Goal: Transaction & Acquisition: Purchase product/service

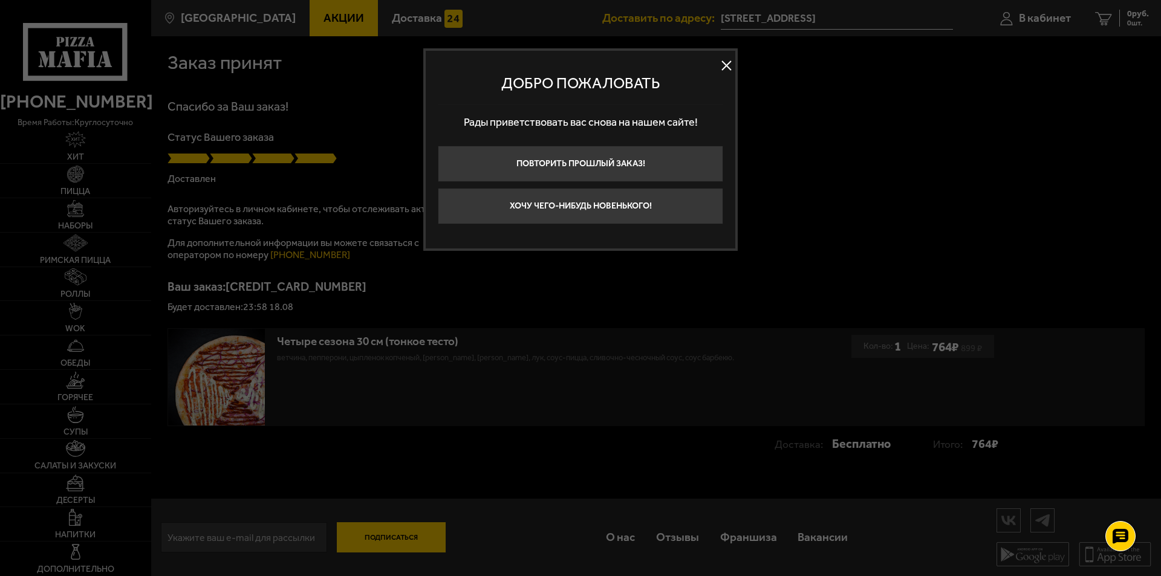
click at [728, 65] on button at bounding box center [726, 66] width 18 height 18
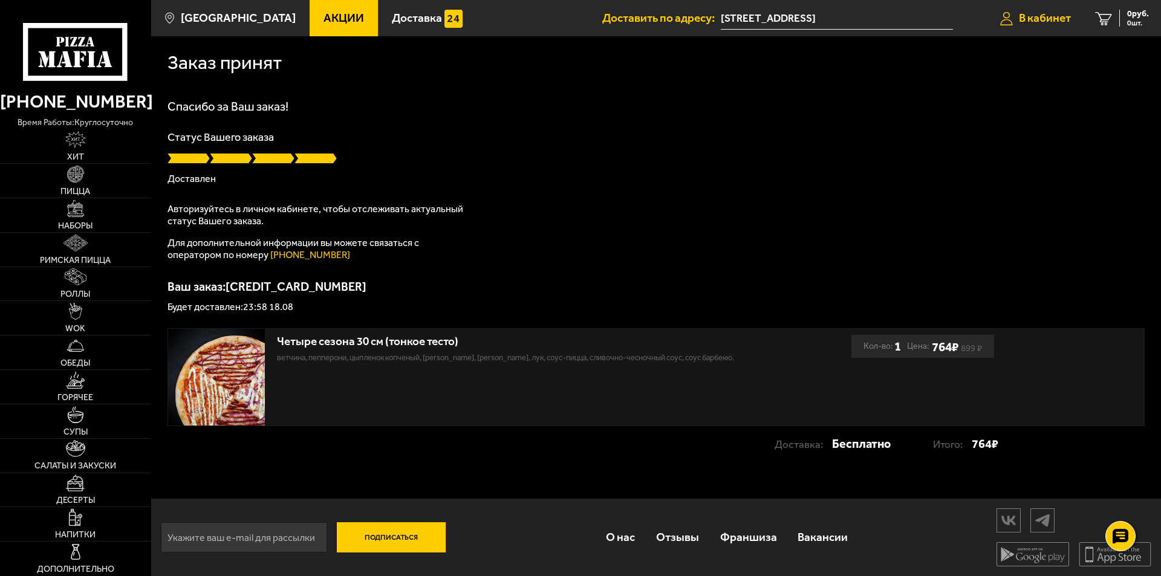
click at [1053, 16] on span "В кабинет" at bounding box center [1045, 17] width 52 height 11
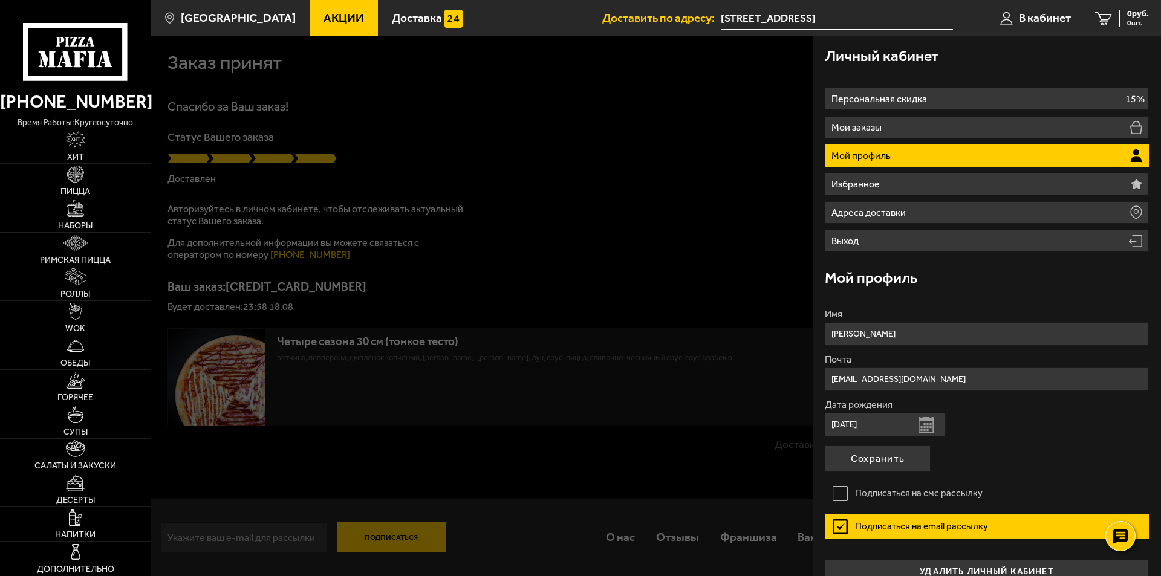
click at [867, 153] on p "Мой профиль" at bounding box center [862, 156] width 62 height 10
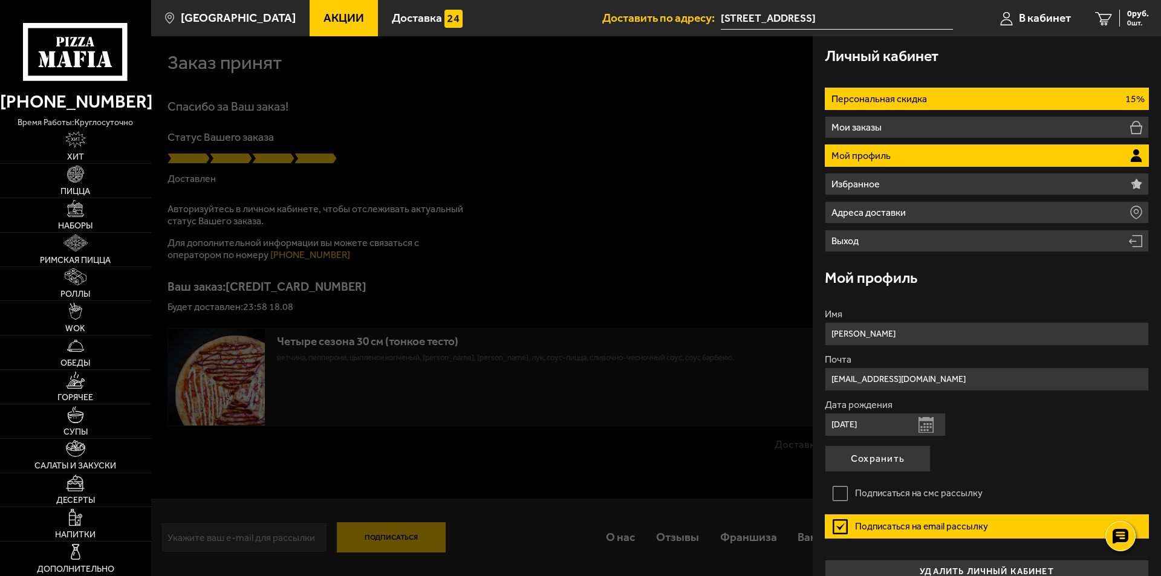
click at [870, 94] on p "Персональная скидка" at bounding box center [880, 99] width 99 height 10
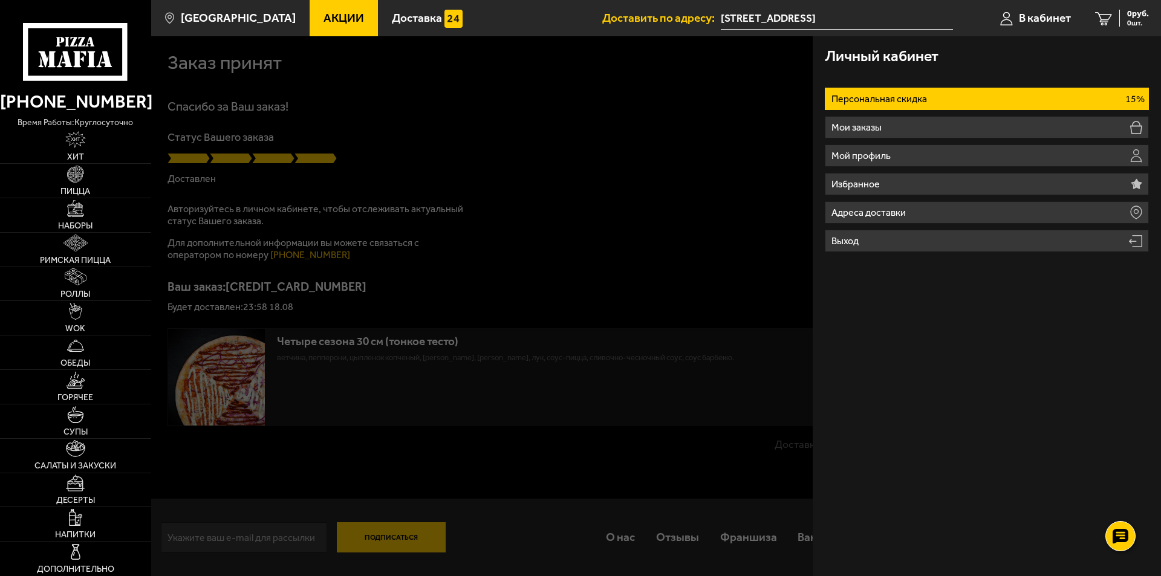
click at [870, 94] on p "Персональная скидка" at bounding box center [880, 99] width 99 height 10
click at [70, 189] on span "Пицца" at bounding box center [75, 191] width 30 height 8
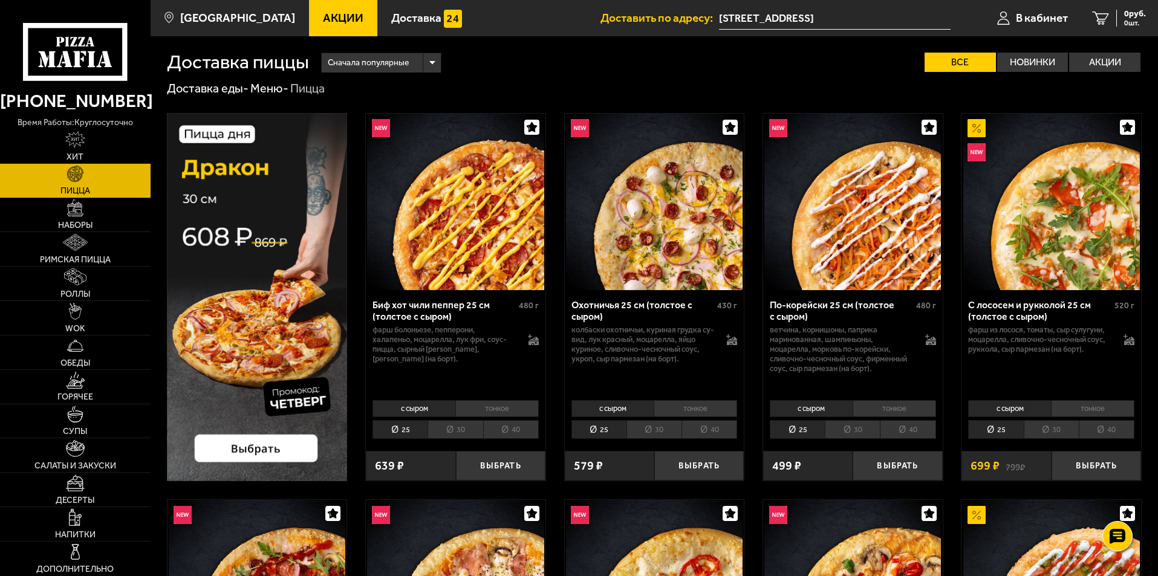
click at [706, 407] on li "тонкое" at bounding box center [695, 408] width 83 height 17
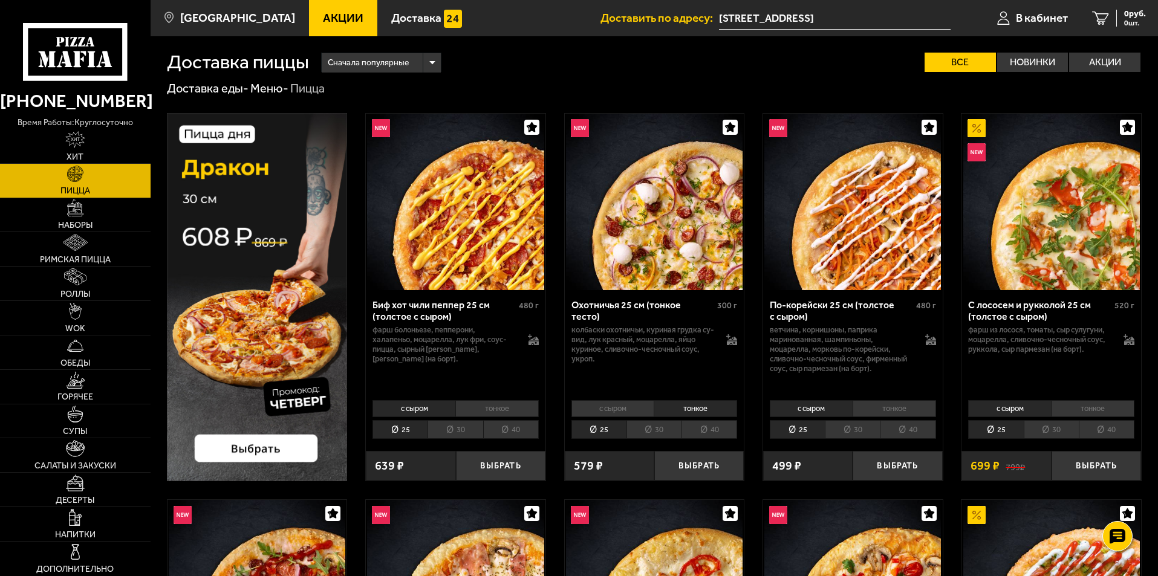
click at [621, 410] on li "с сыром" at bounding box center [612, 408] width 83 height 17
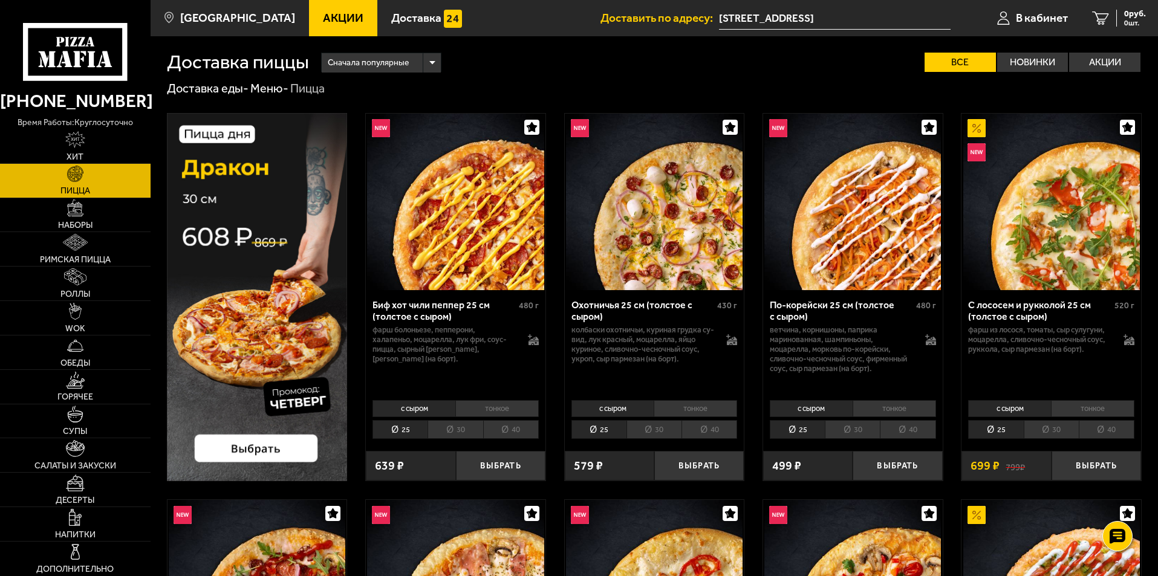
click at [706, 433] on li "40" at bounding box center [709, 429] width 56 height 19
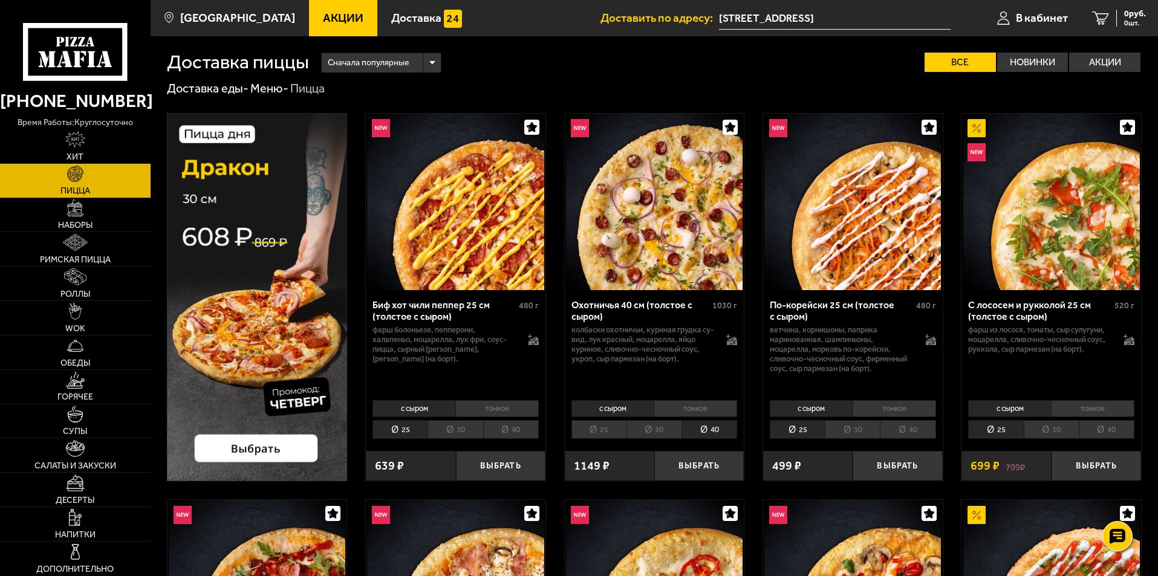
click at [666, 207] on img at bounding box center [654, 202] width 177 height 177
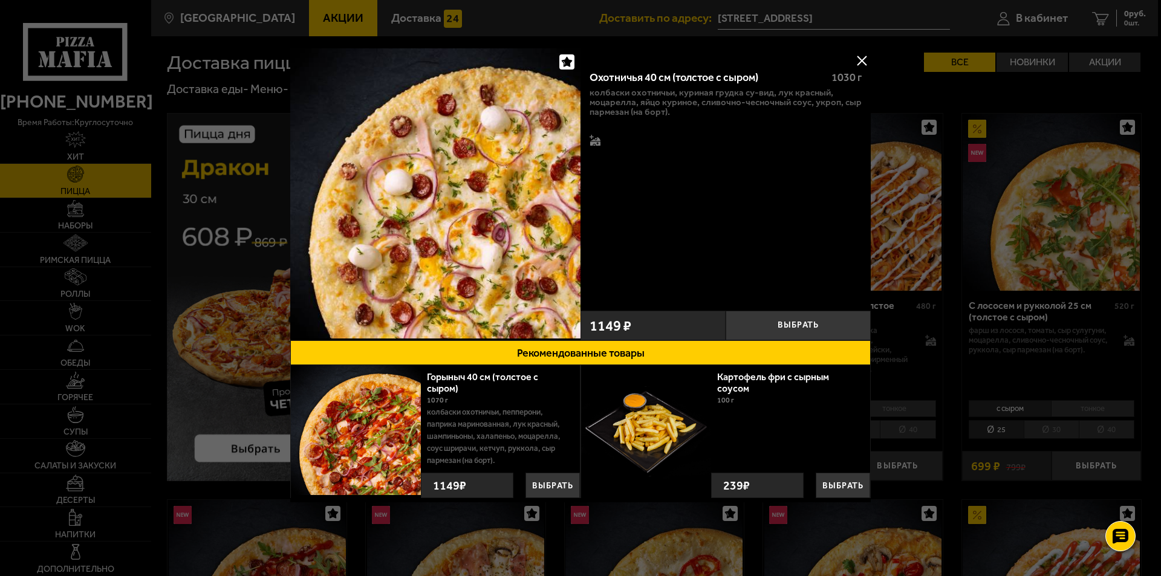
click at [863, 57] on button at bounding box center [861, 60] width 18 height 18
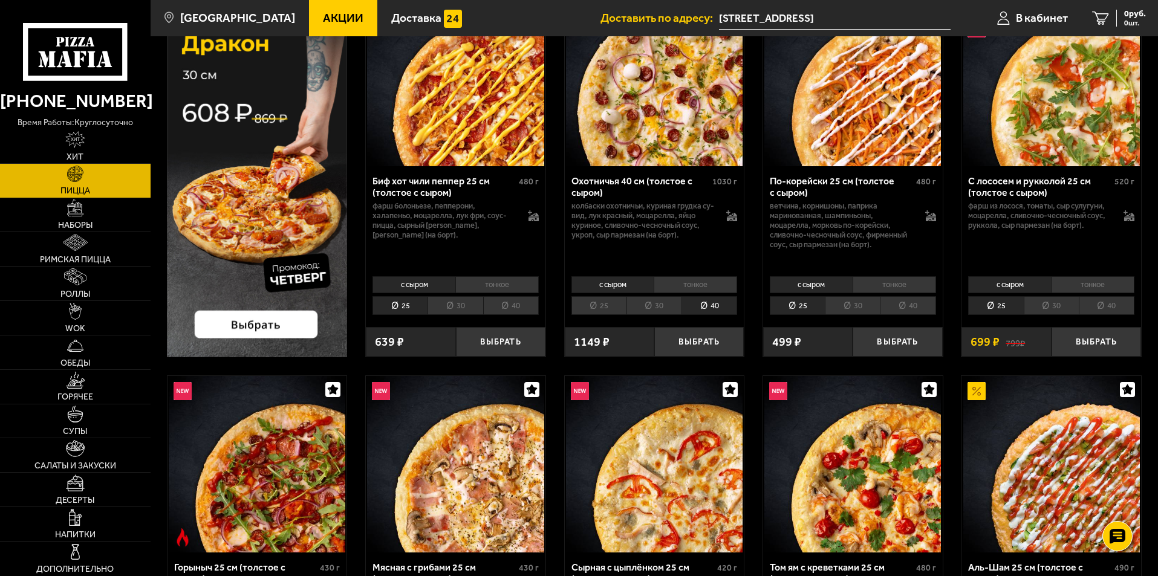
scroll to position [101, 0]
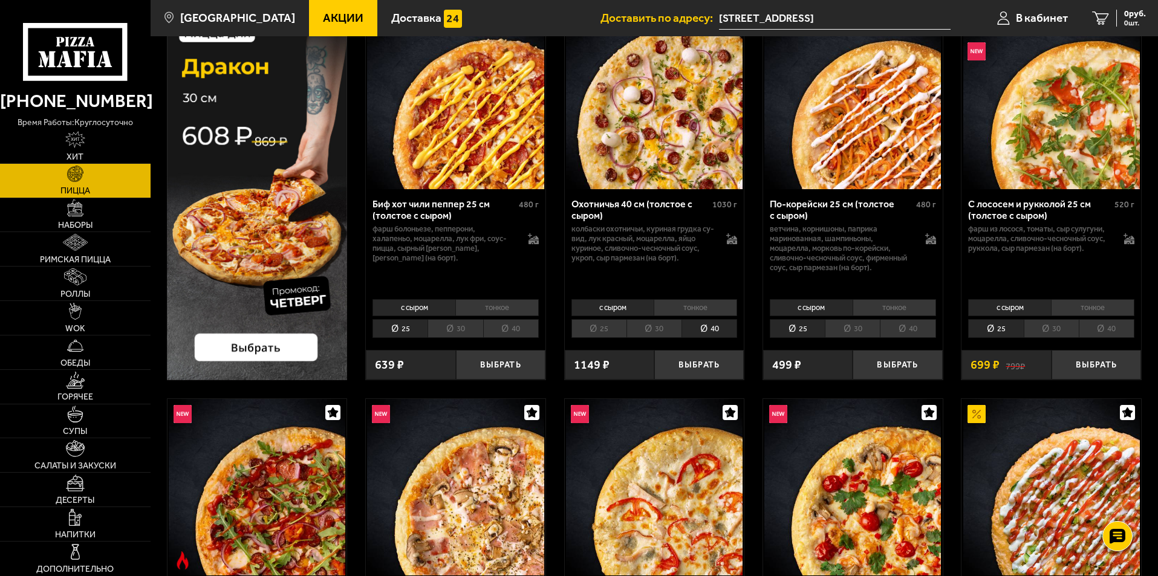
click at [650, 327] on li "30" at bounding box center [653, 328] width 55 height 19
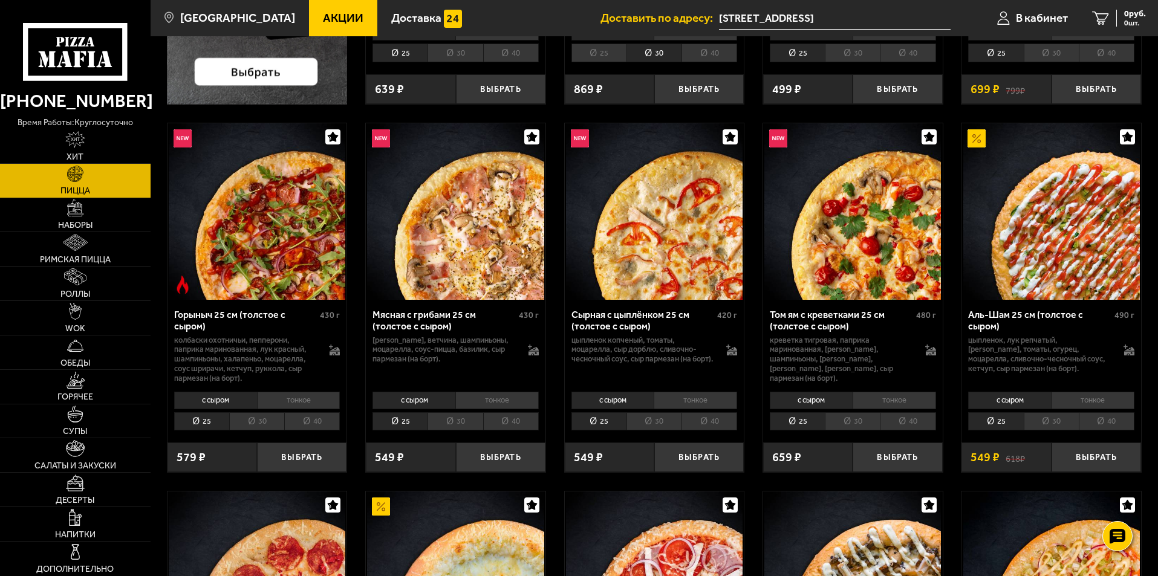
scroll to position [403, 0]
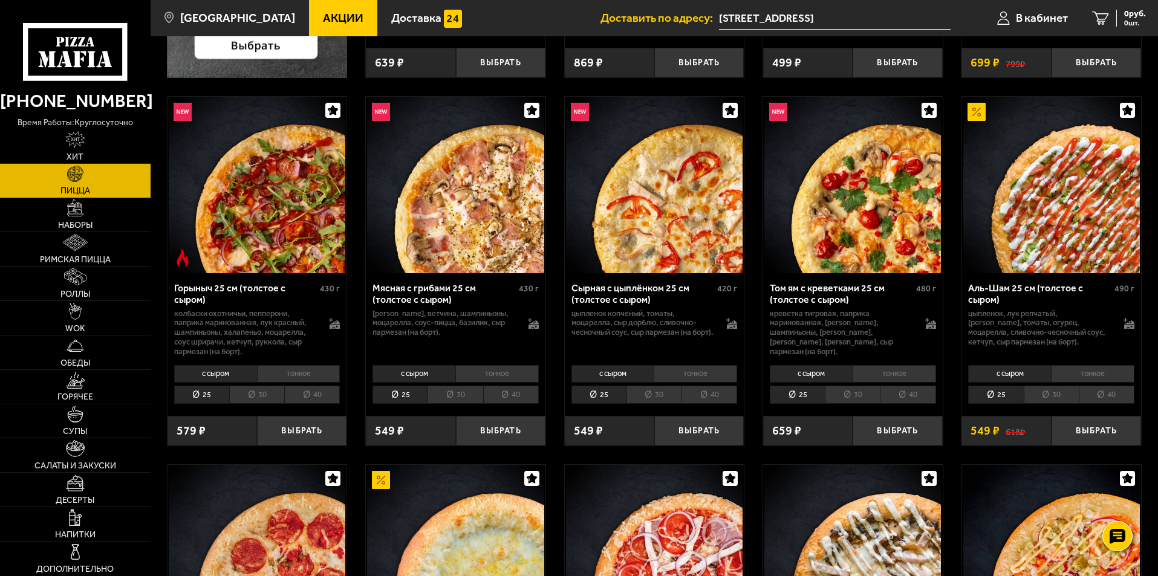
click at [487, 375] on li "тонкое" at bounding box center [496, 373] width 83 height 17
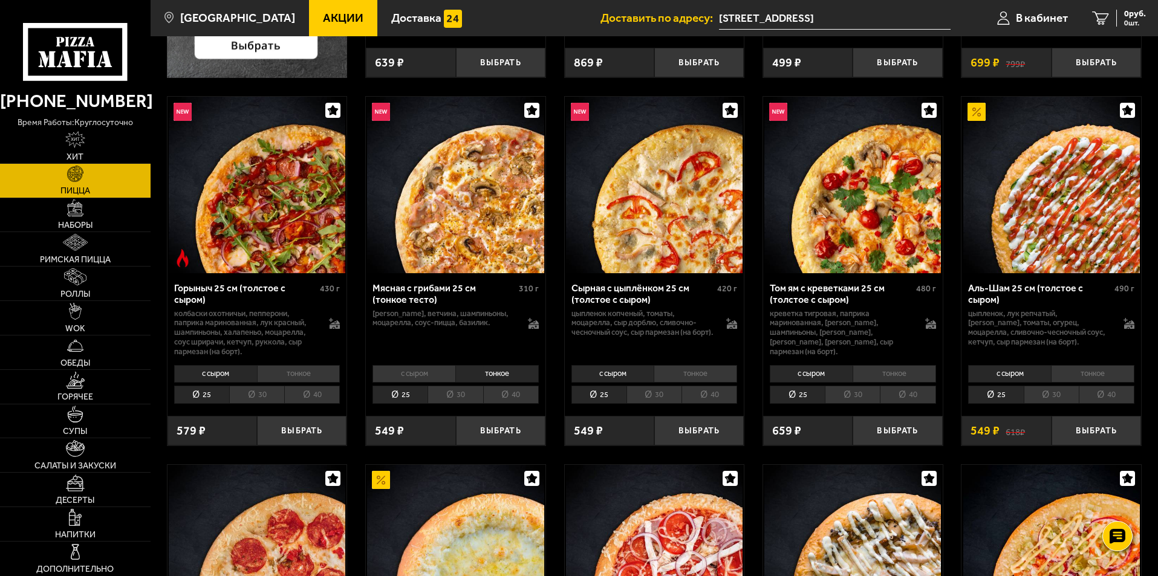
click at [405, 393] on li "25" at bounding box center [399, 395] width 55 height 19
click at [504, 433] on button "Выбрать" at bounding box center [500, 431] width 89 height 30
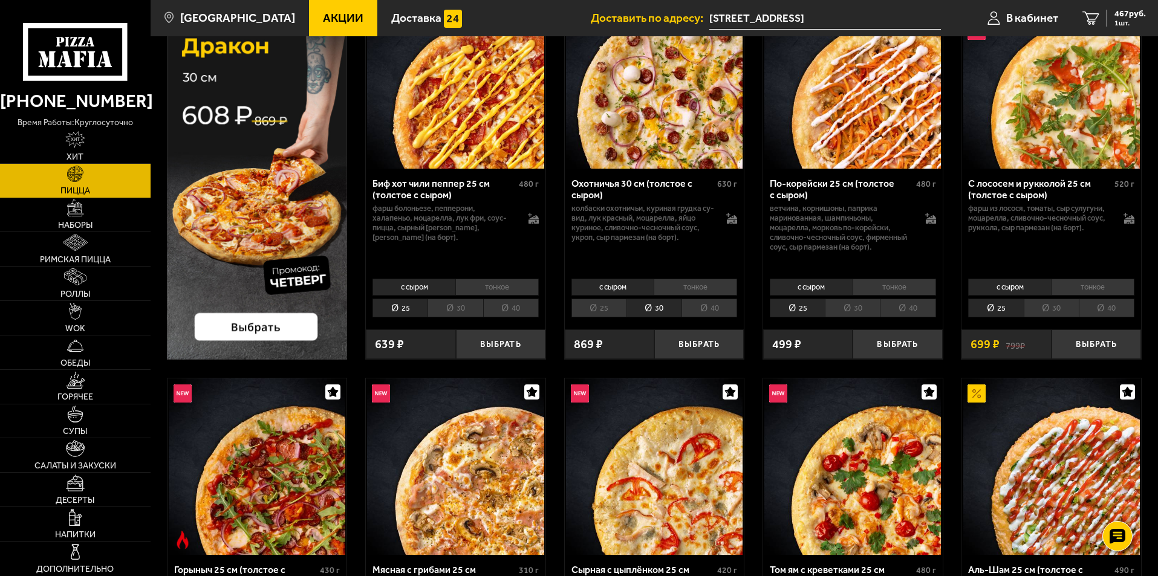
scroll to position [0, 0]
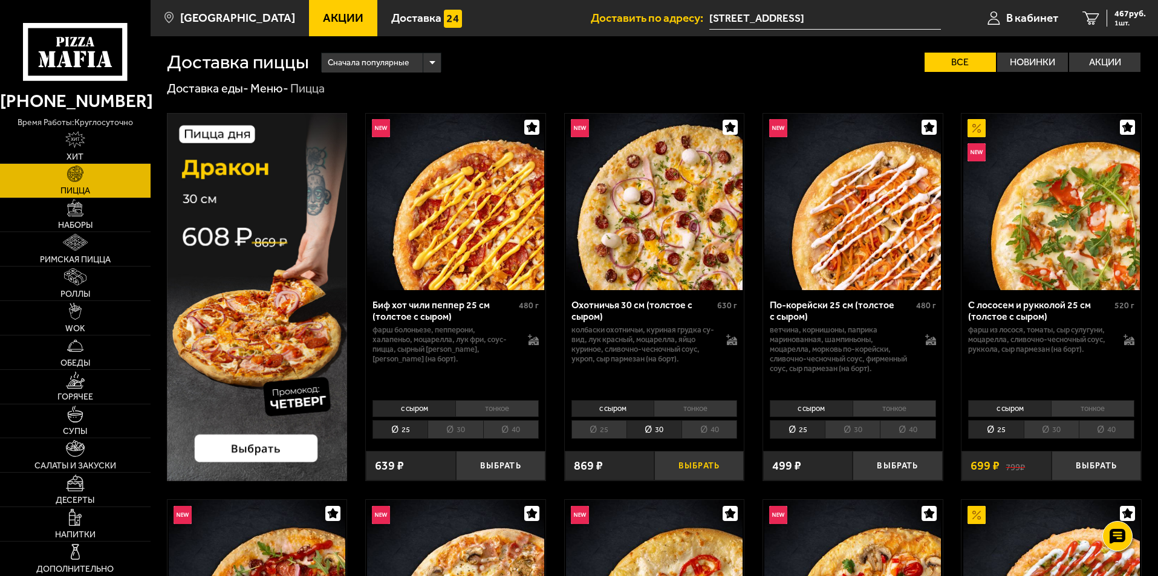
click at [701, 471] on button "Выбрать" at bounding box center [698, 466] width 89 height 30
click at [1121, 16] on span "1206 руб." at bounding box center [1127, 14] width 36 height 8
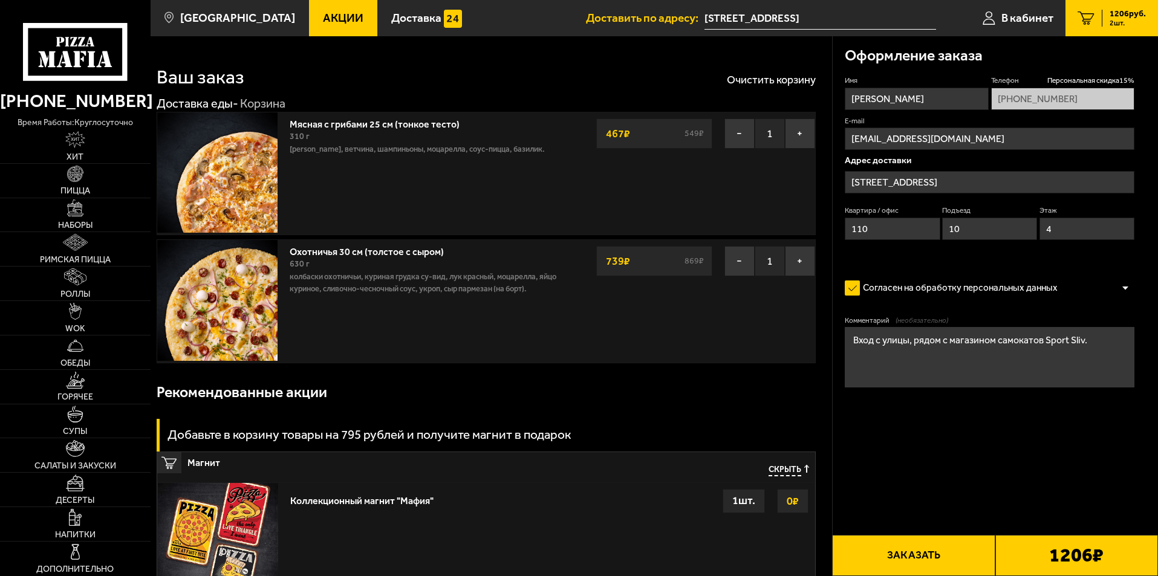
click at [926, 565] on button "Заказать" at bounding box center [913, 555] width 163 height 41
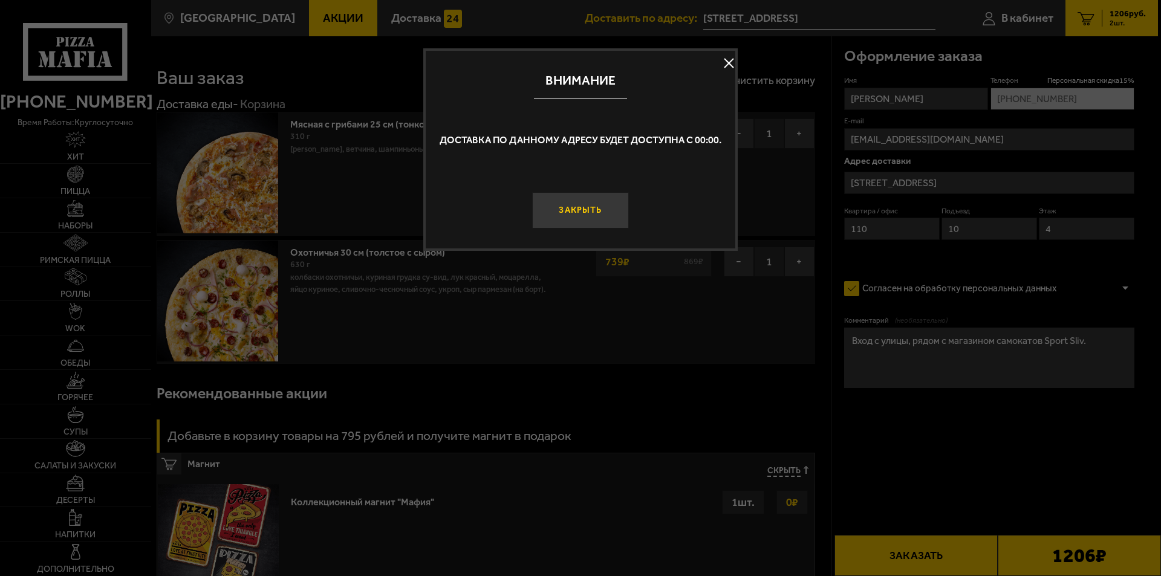
click at [589, 221] on button "Закрыть" at bounding box center [580, 210] width 97 height 36
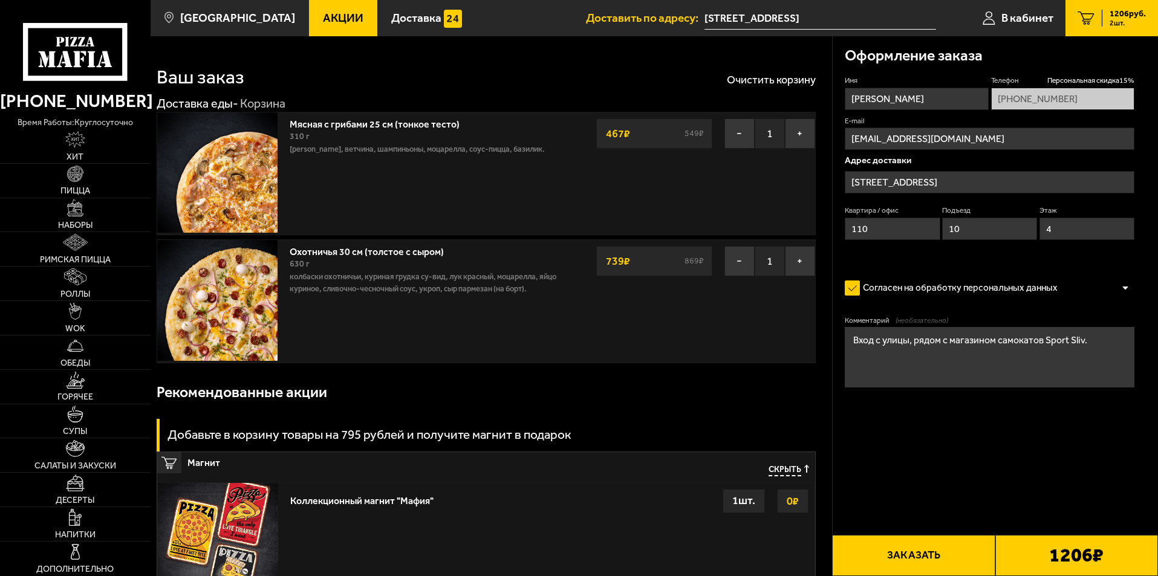
click at [888, 557] on button "Заказать" at bounding box center [913, 555] width 163 height 41
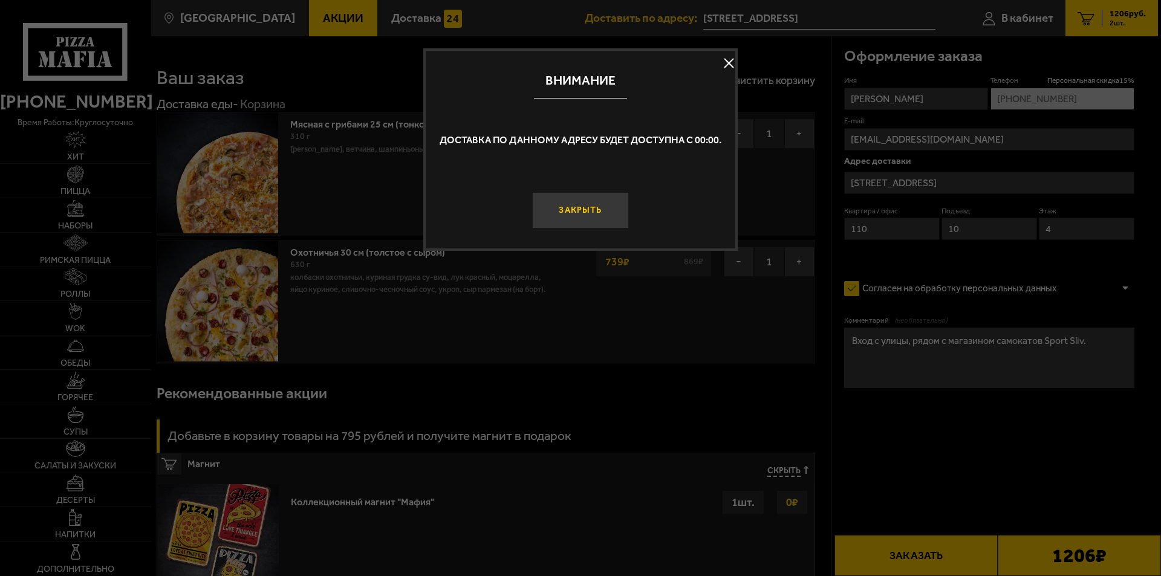
click at [582, 206] on button "Закрыть" at bounding box center [580, 210] width 97 height 36
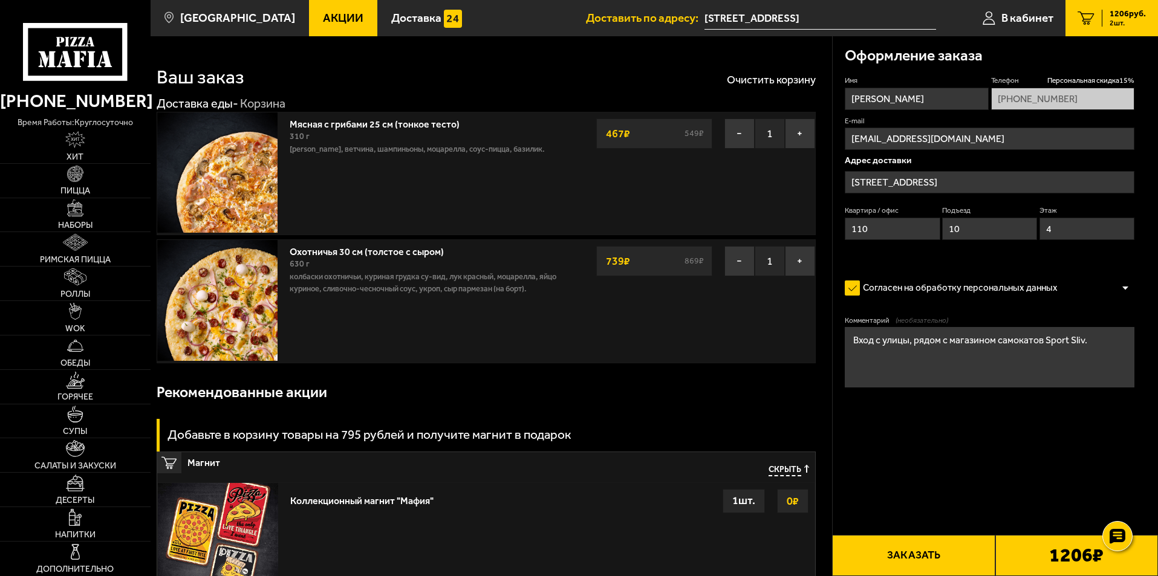
click at [920, 548] on button "Заказать" at bounding box center [913, 555] width 163 height 41
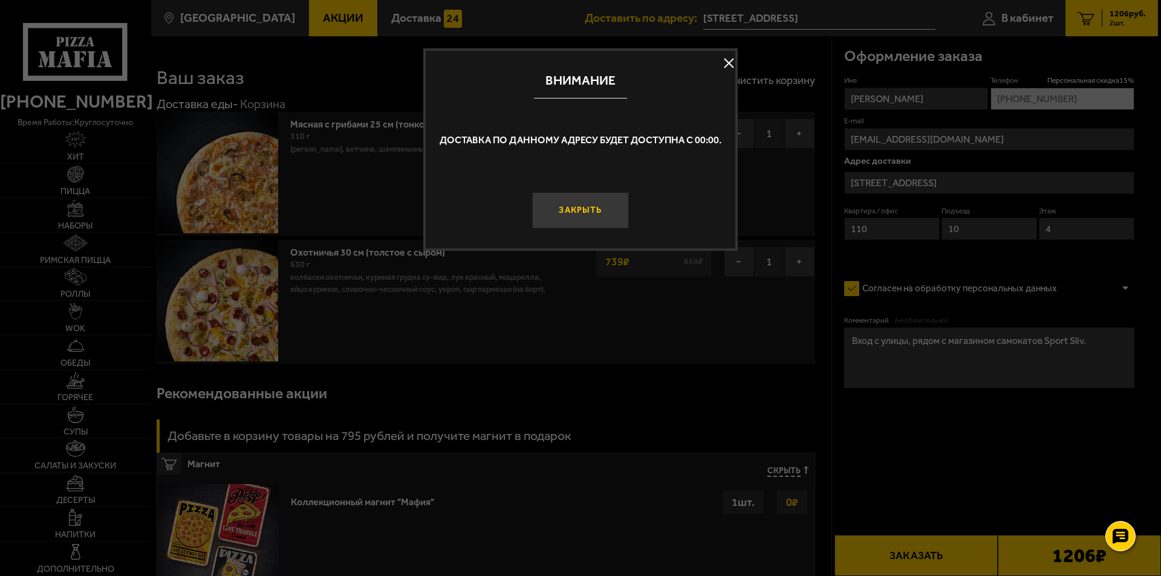
click at [571, 207] on button "Закрыть" at bounding box center [580, 210] width 97 height 36
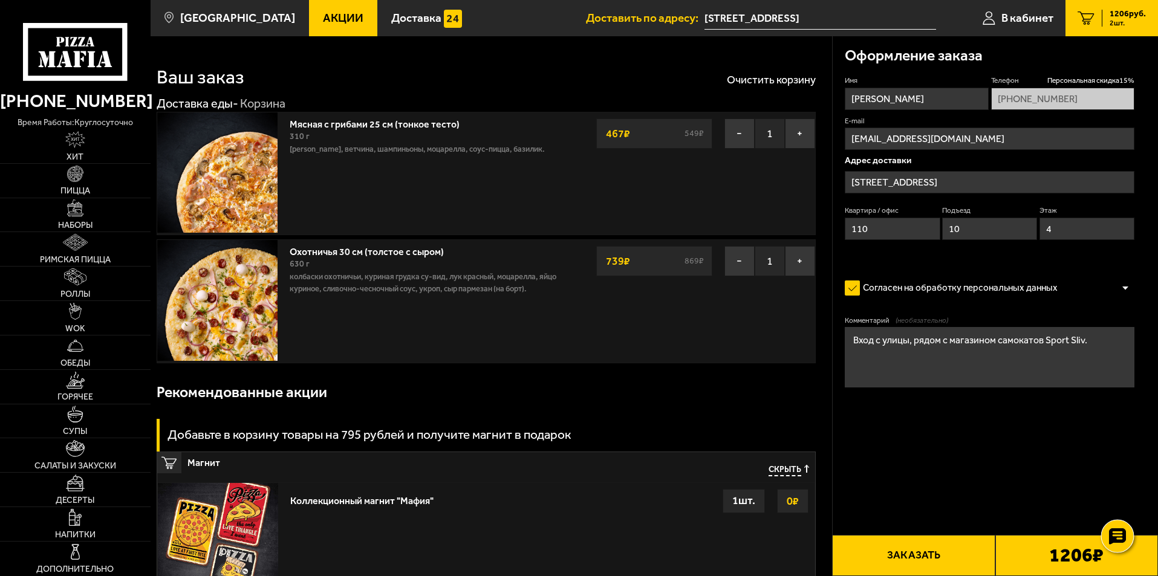
click at [1114, 536] on icon at bounding box center [1117, 536] width 18 height 17
click at [1117, 493] on use at bounding box center [1117, 500] width 18 height 17
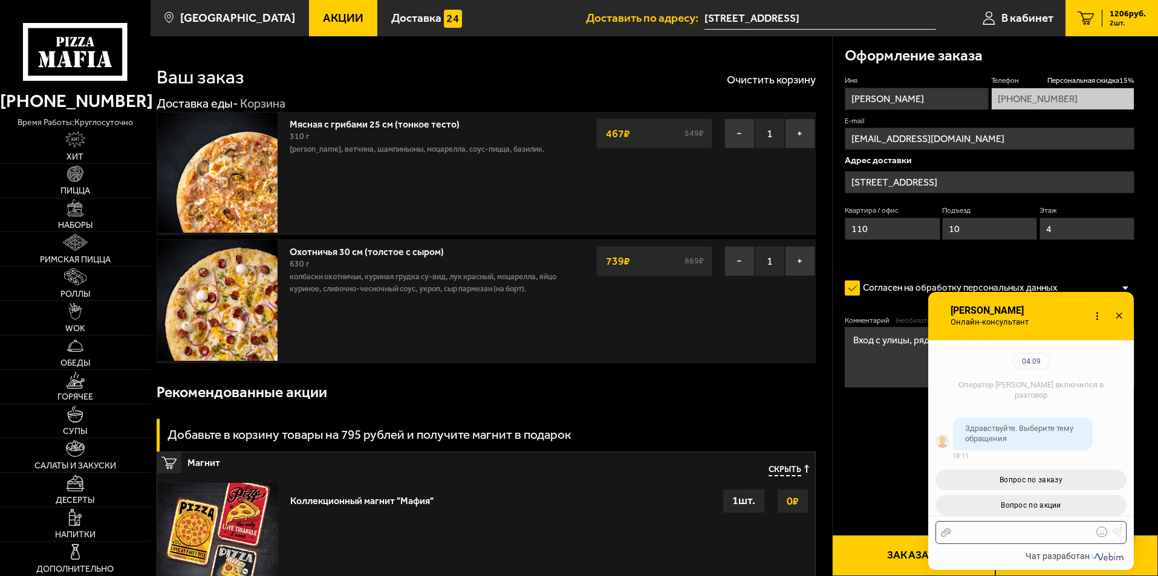
scroll to position [132, 0]
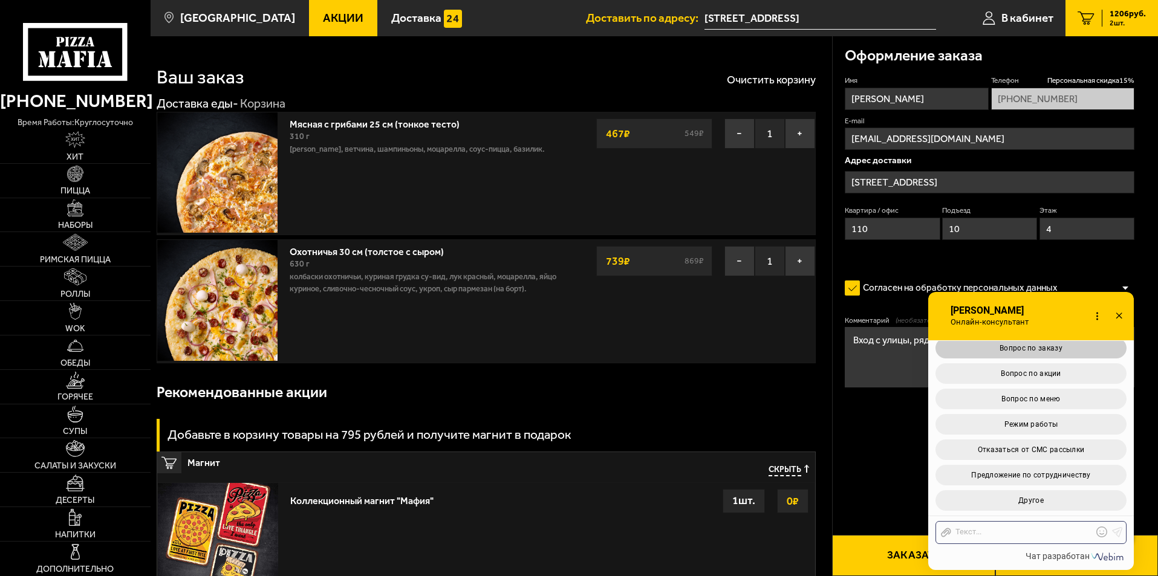
click at [1034, 354] on button "Вопрос по заказу" at bounding box center [1030, 348] width 191 height 21
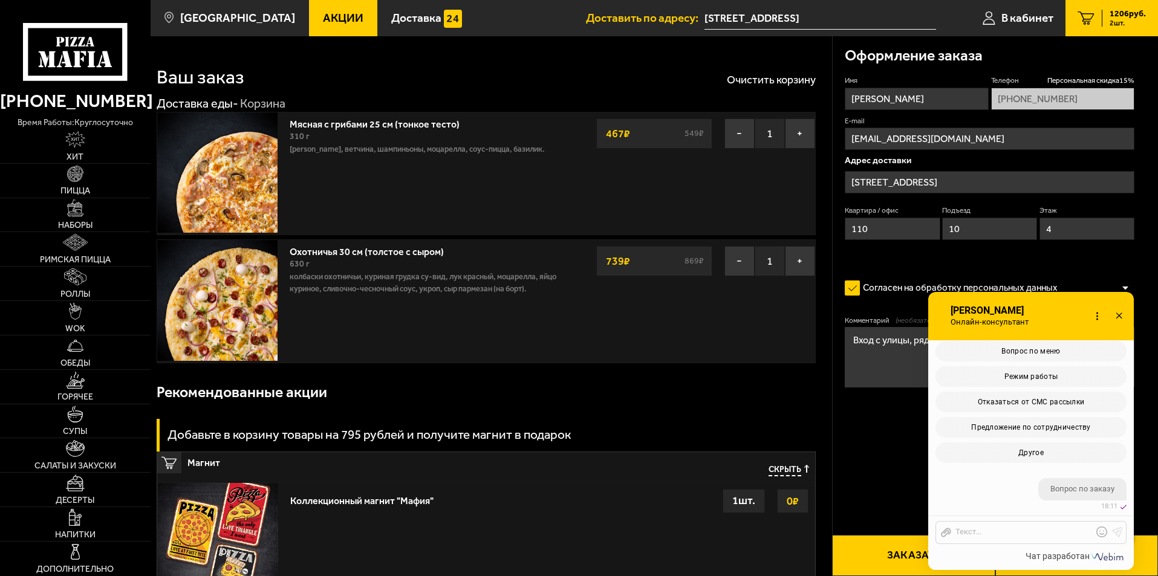
scroll to position [407, 0]
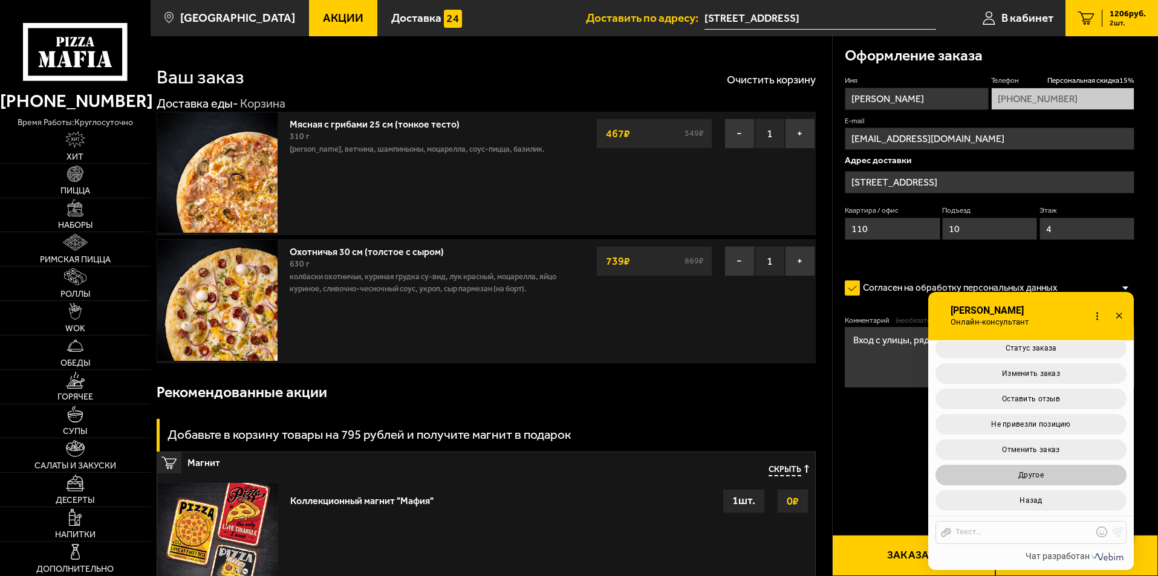
click at [1015, 481] on button "Другое" at bounding box center [1030, 475] width 191 height 21
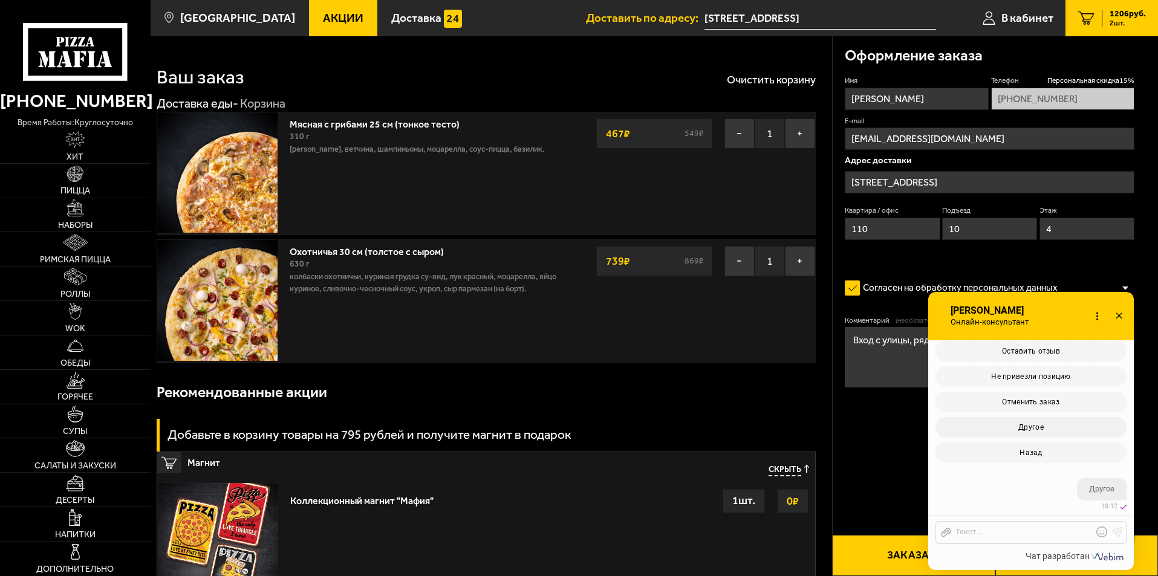
scroll to position [570, 0]
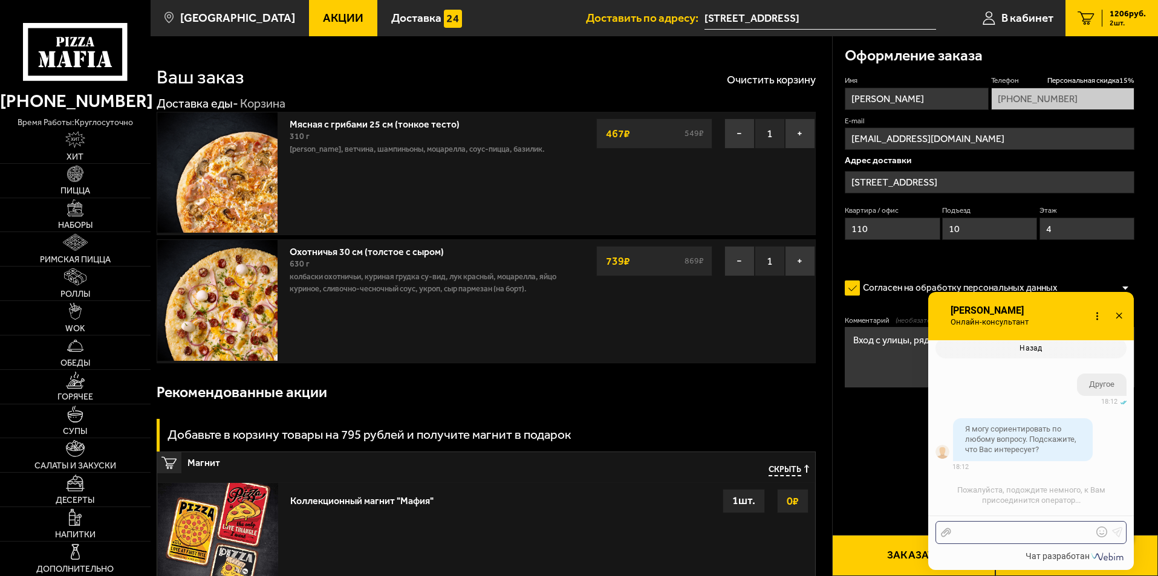
click at [1004, 531] on div at bounding box center [1021, 532] width 141 height 11
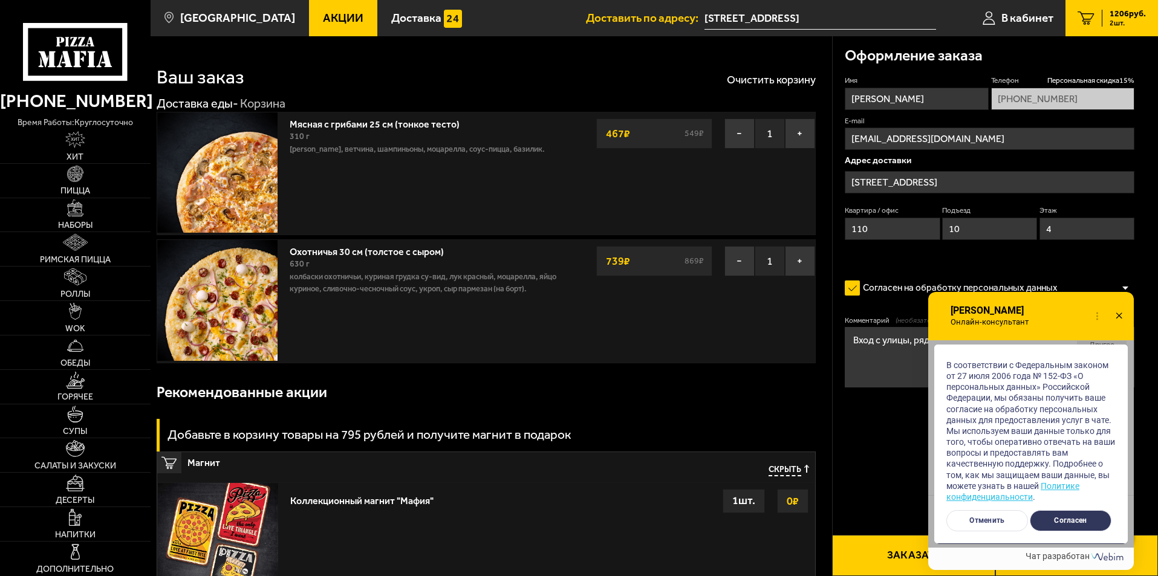
click at [1057, 519] on button "Согласен" at bounding box center [1071, 520] width 82 height 21
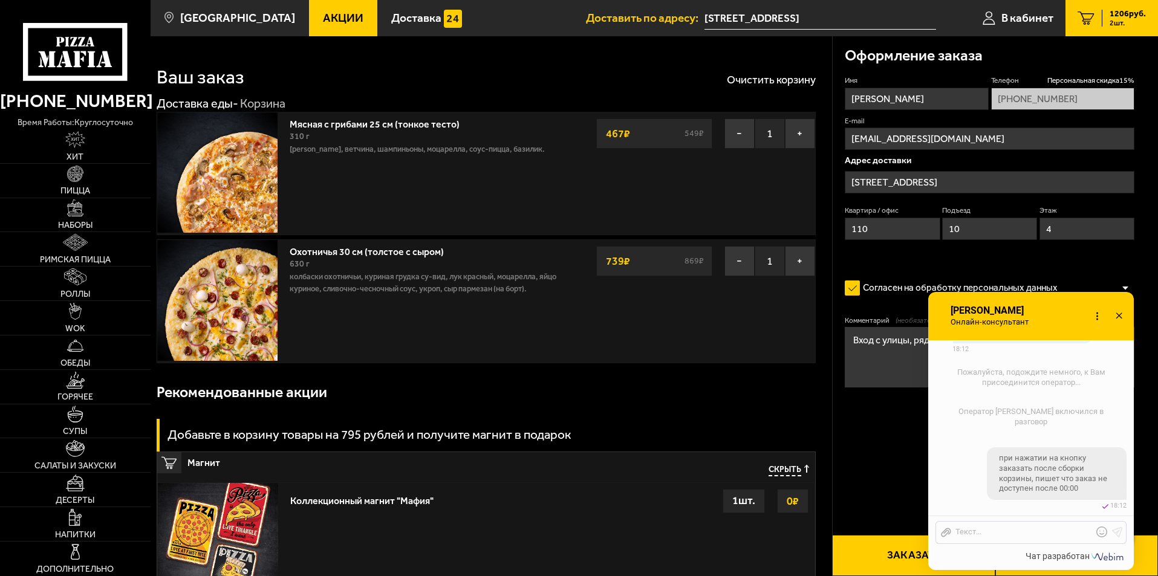
click at [1120, 316] on icon at bounding box center [1119, 317] width 18 height 18
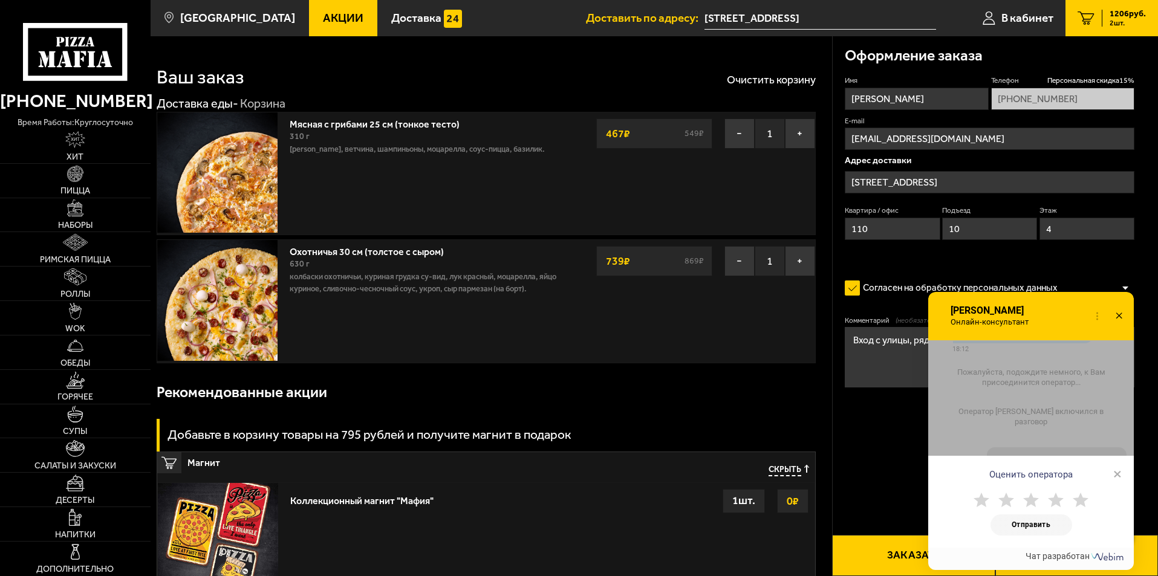
click at [1120, 479] on span "×" at bounding box center [1117, 474] width 8 height 18
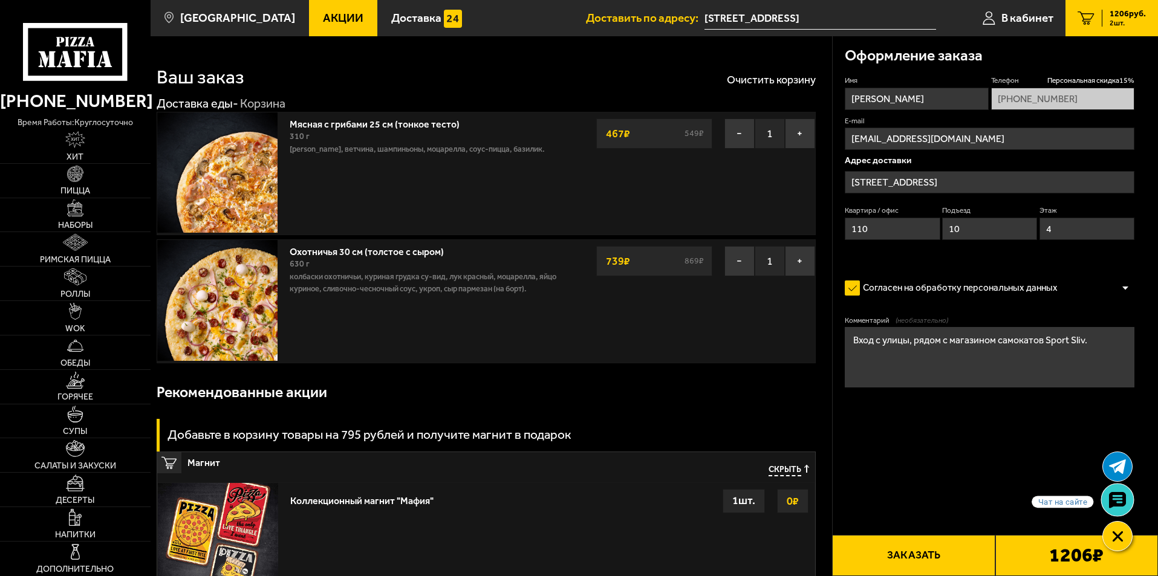
click at [1115, 504] on use at bounding box center [1117, 500] width 18 height 17
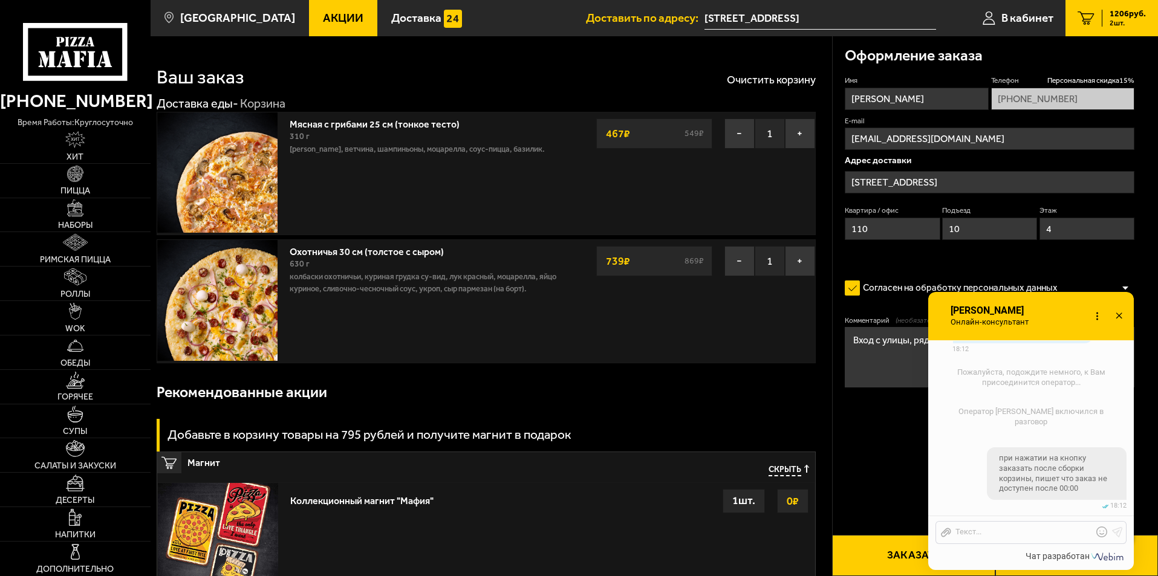
click at [859, 430] on form "Имя Дмитрий Телефон Персональная скидка 15 % +7 (921) 419-22-87 E-mail dybinchi…" at bounding box center [990, 267] width 290 height 383
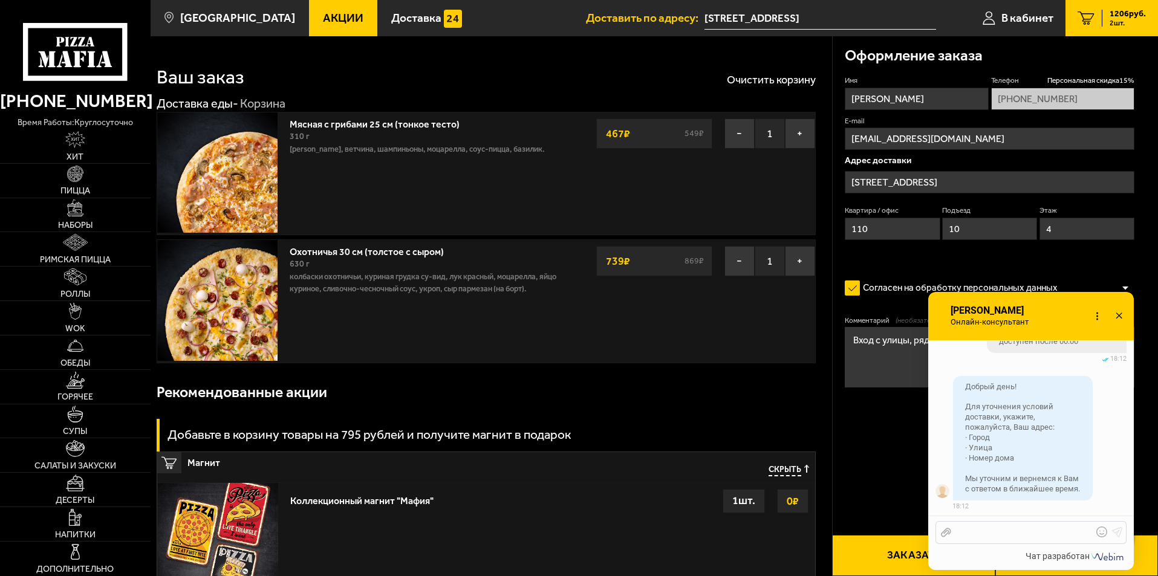
click at [995, 526] on div "Отправить файл Текст..." at bounding box center [1030, 532] width 191 height 23
click at [991, 531] on div at bounding box center [1021, 532] width 141 height 11
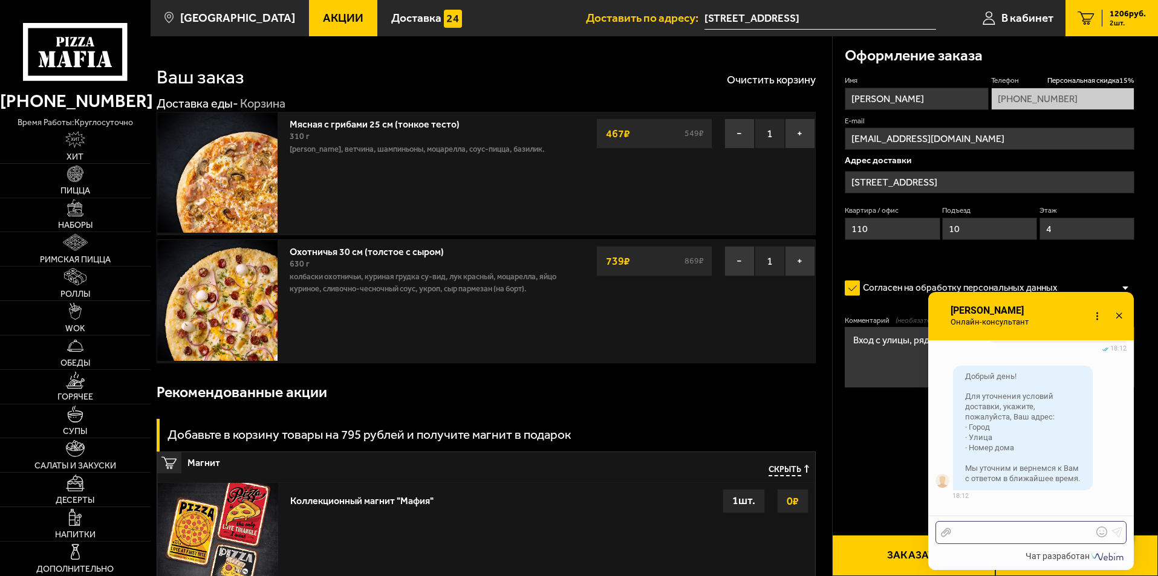
scroll to position [893, 0]
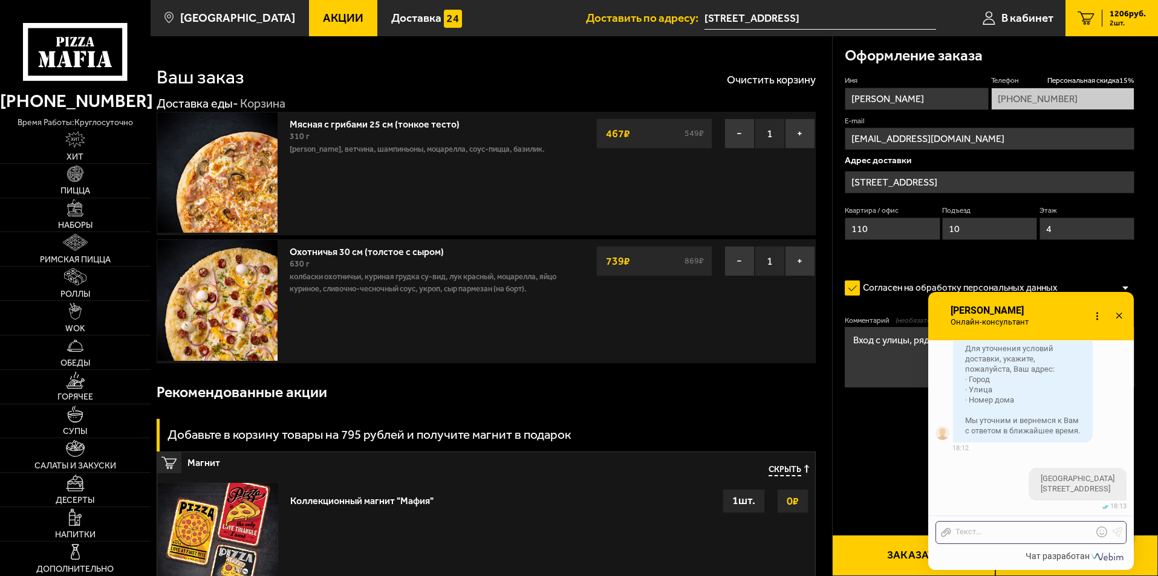
click at [900, 558] on button "Заказать" at bounding box center [913, 555] width 163 height 41
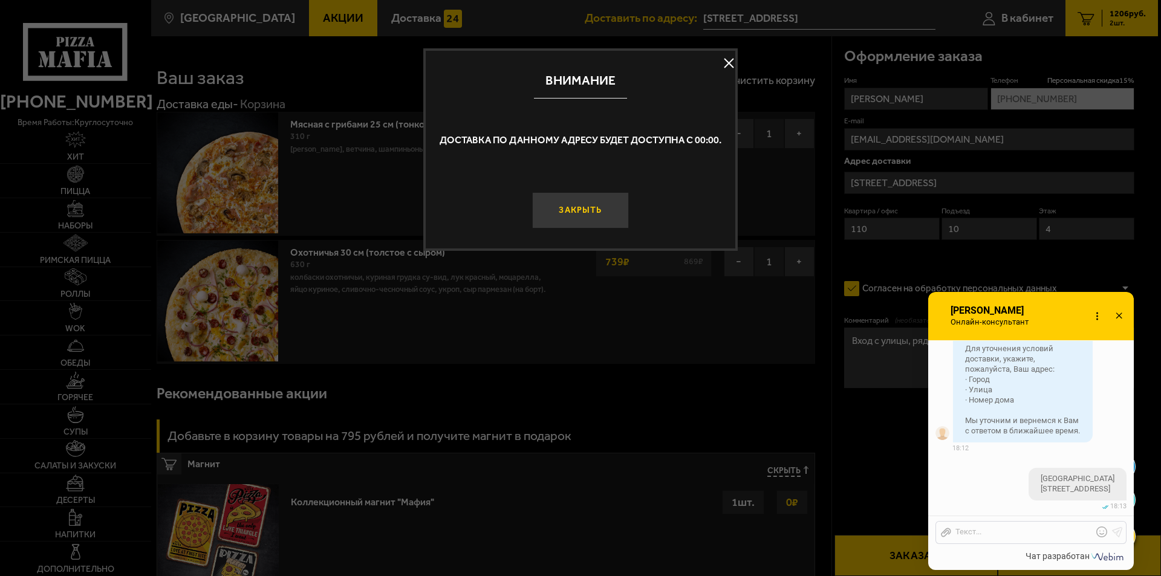
click at [579, 218] on button "Закрыть" at bounding box center [580, 210] width 97 height 36
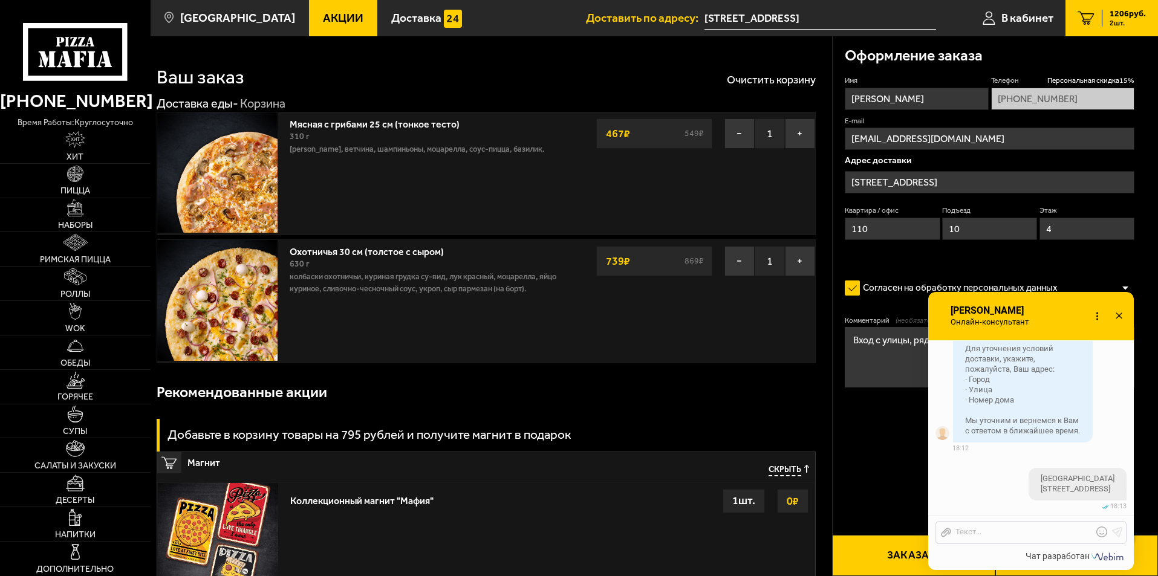
click at [1094, 315] on icon at bounding box center [1097, 317] width 18 height 18
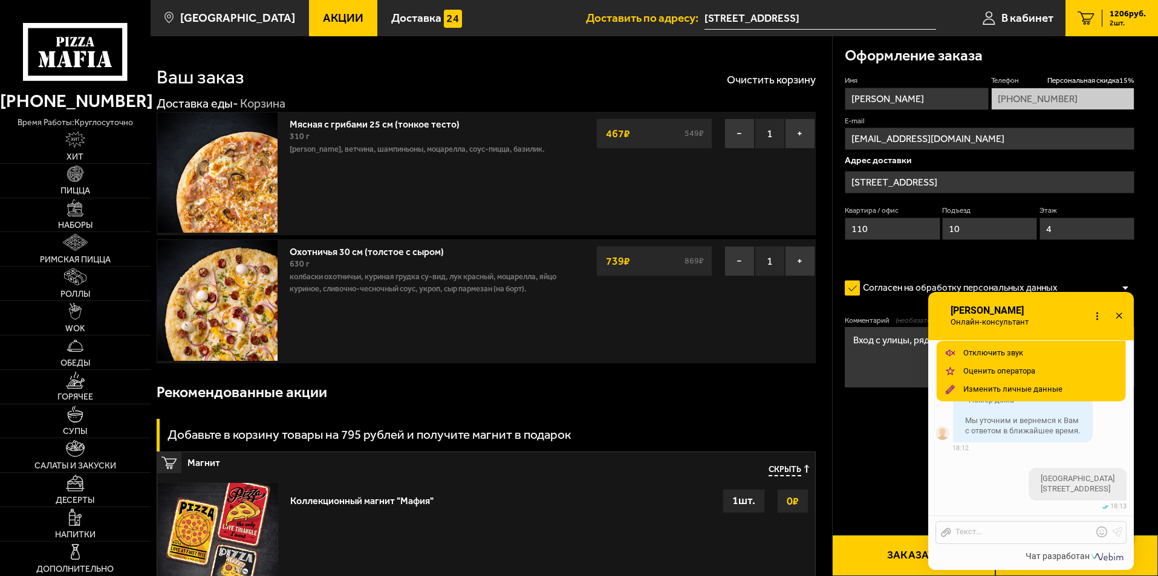
drag, startPoint x: 1098, startPoint y: 315, endPoint x: 1087, endPoint y: 317, distance: 11.0
click at [1098, 315] on icon at bounding box center [1097, 317] width 18 height 18
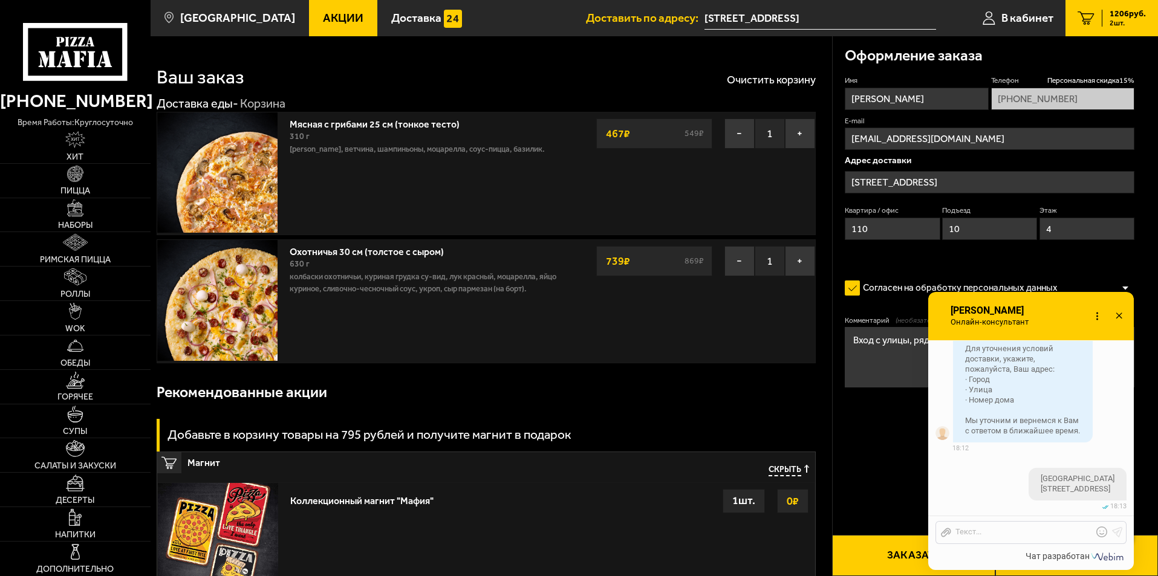
scroll to position [969, 0]
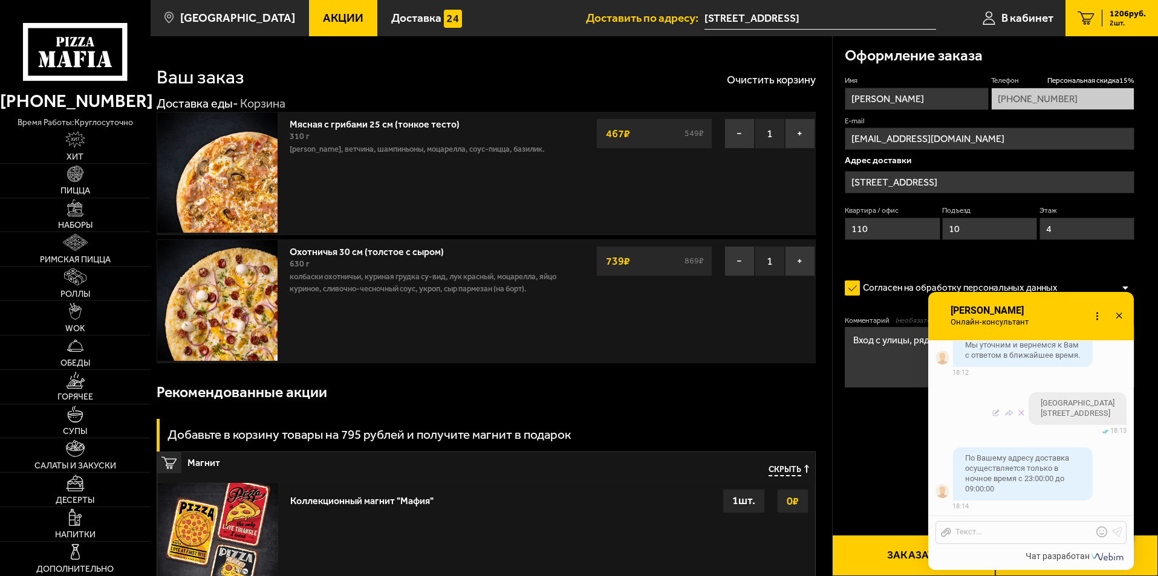
click at [1001, 395] on li "Санкт Петербург Боровая 26-28, кв 110 изменено 04.09" at bounding box center [1031, 410] width 206 height 49
click at [1004, 538] on div "Отправить файл Текст..." at bounding box center [1030, 532] width 191 height 23
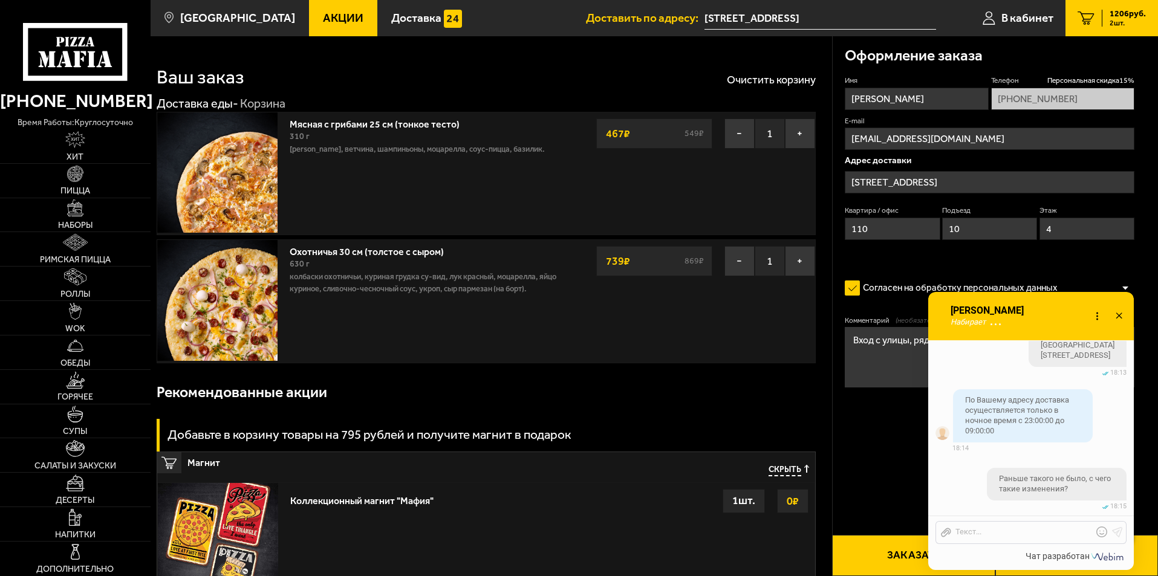
scroll to position [1102, 0]
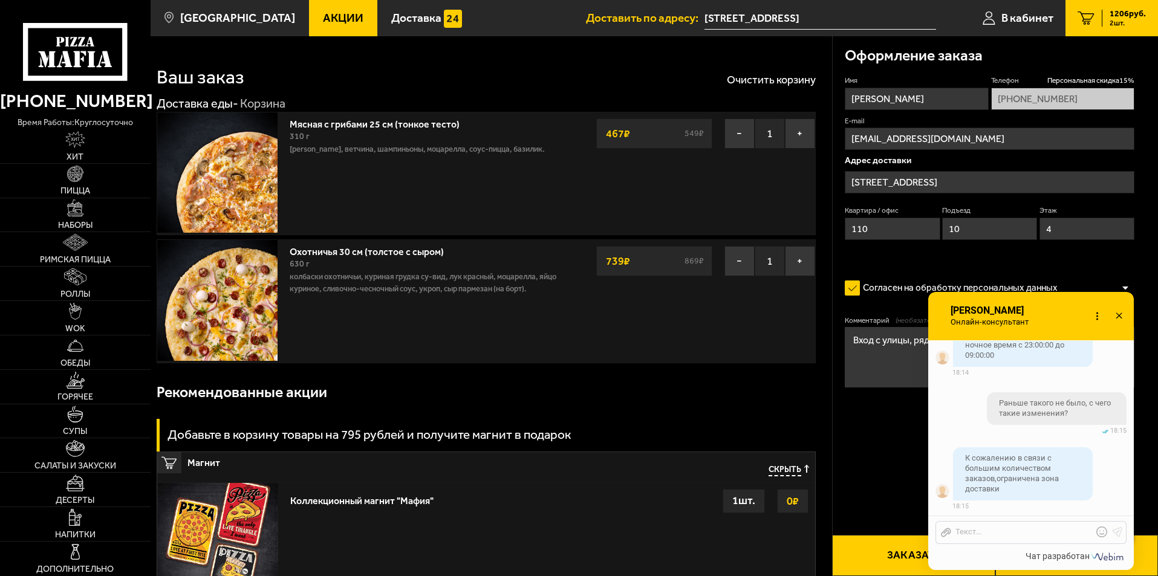
click at [697, 563] on div "Коллекционный магнит "Мафия" Выбрать 0 ₽ 1 шт." at bounding box center [549, 543] width 530 height 120
click at [1013, 533] on div at bounding box center [1021, 532] width 141 height 11
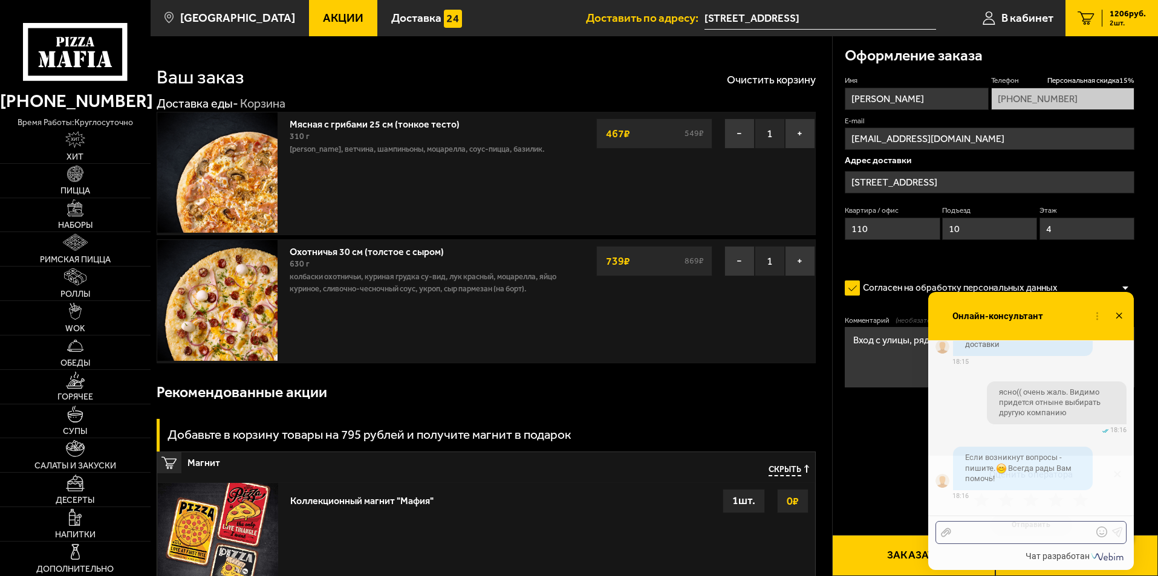
scroll to position [1265, 0]
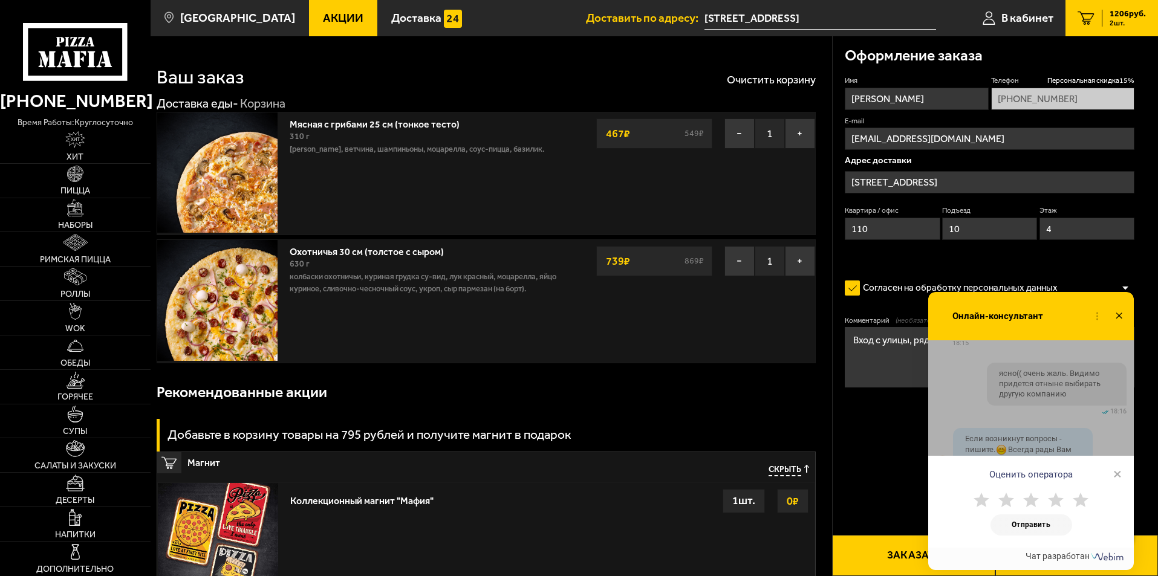
click at [1117, 479] on span "×" at bounding box center [1117, 474] width 8 height 18
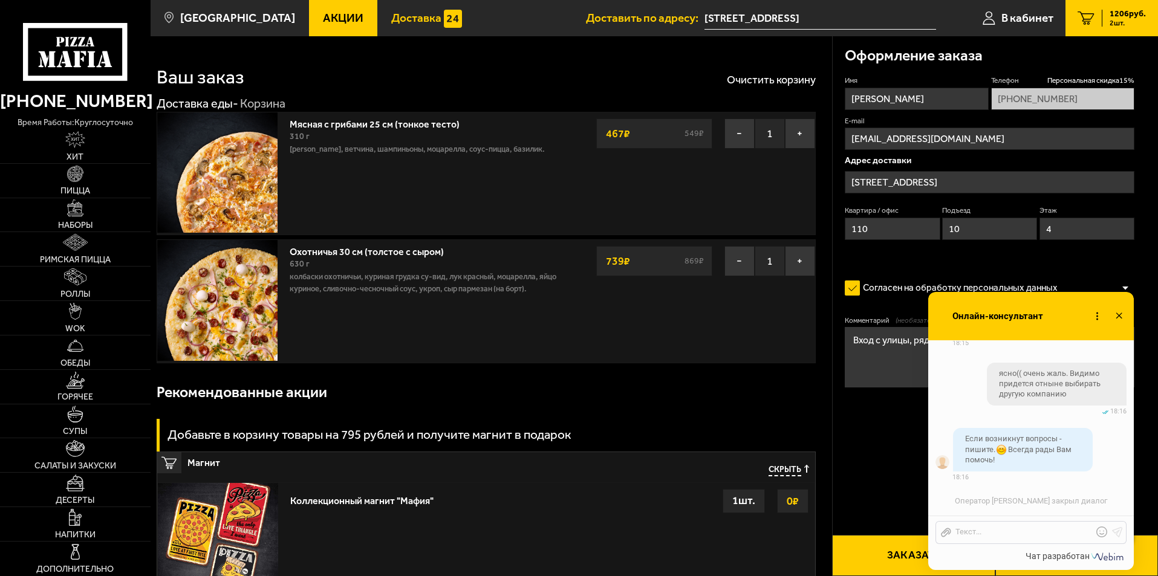
click at [396, 34] on link "Доставка" at bounding box center [426, 18] width 99 height 36
